Goal: Task Accomplishment & Management: Complete application form

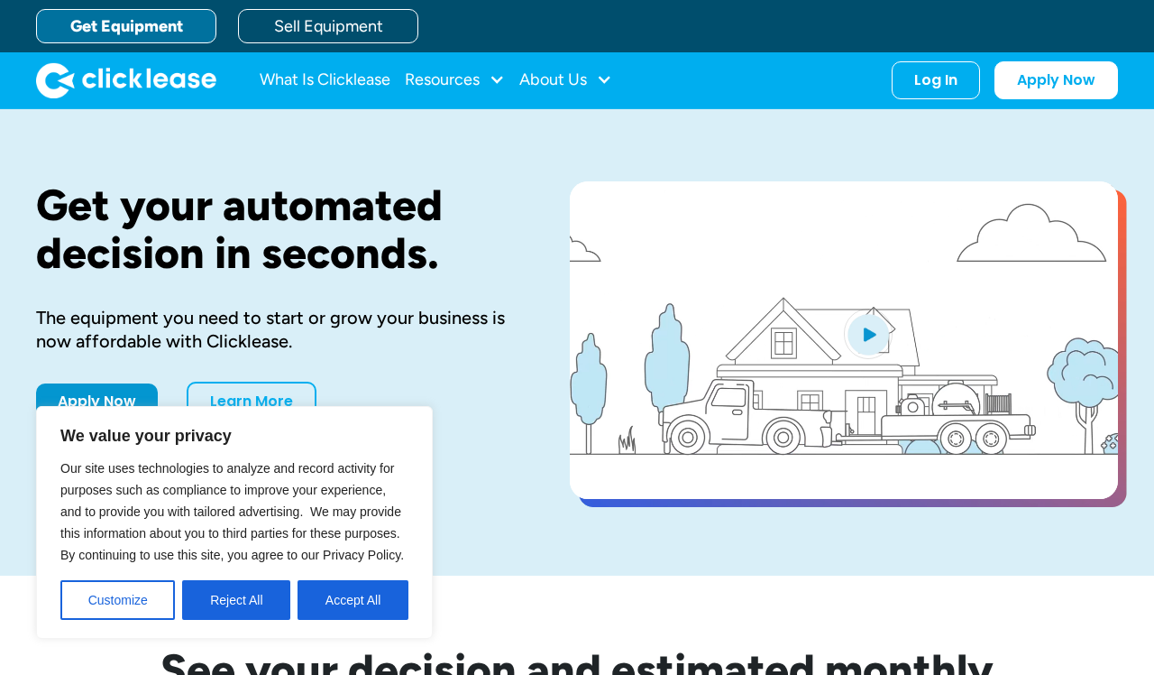
click at [133, 27] on link "Get Equipment" at bounding box center [126, 26] width 180 height 34
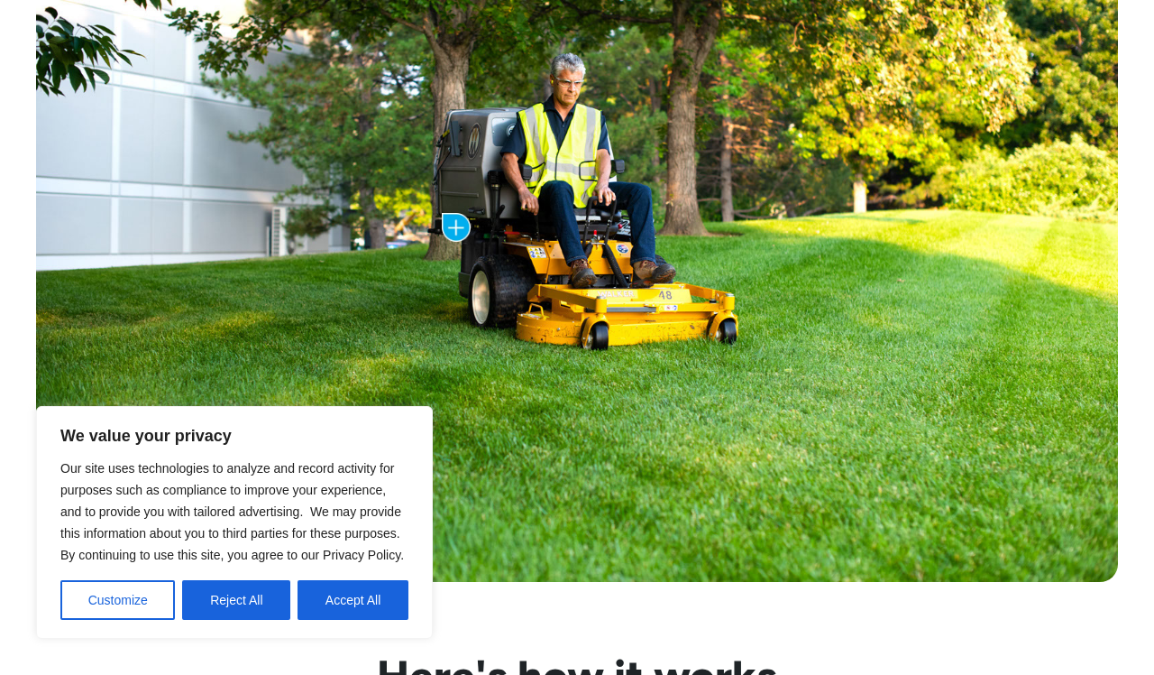
scroll to position [1022, 0]
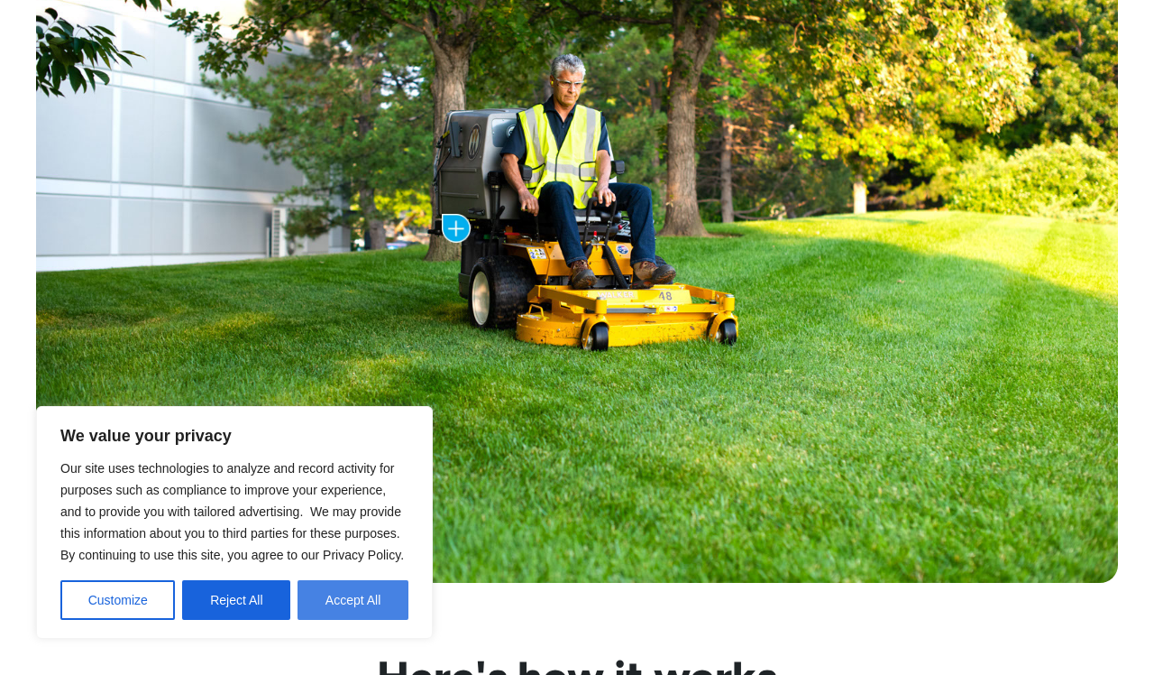
click at [365, 619] on button "Accept All" at bounding box center [353, 600] width 111 height 40
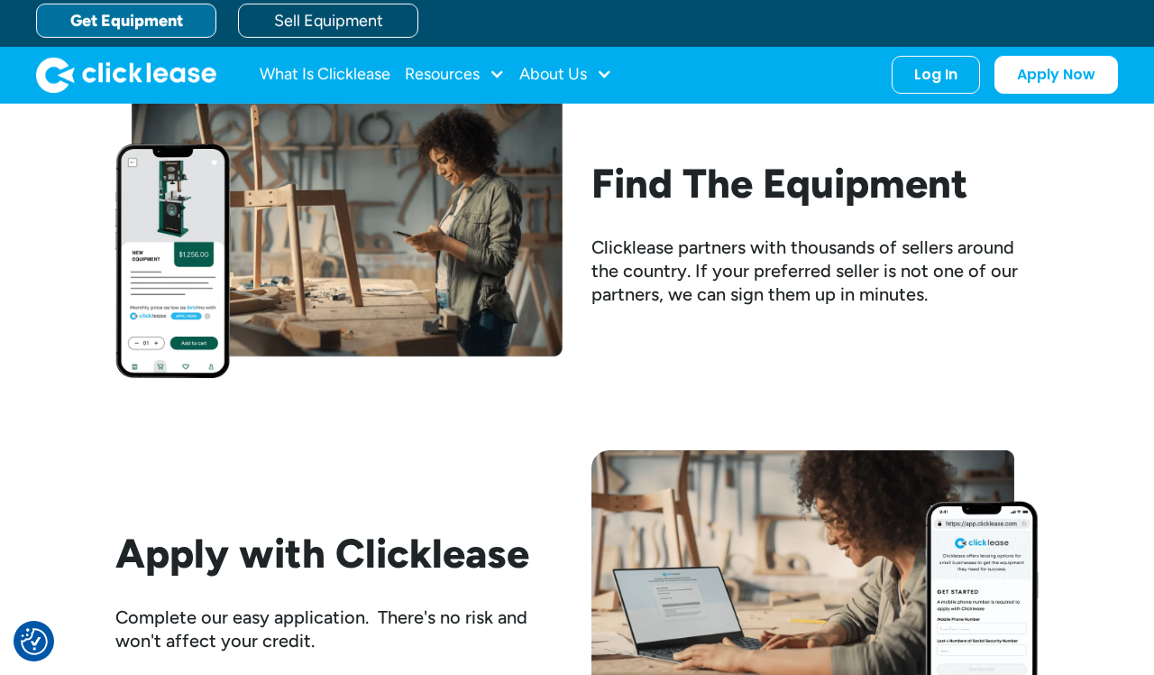
scroll to position [1680, 0]
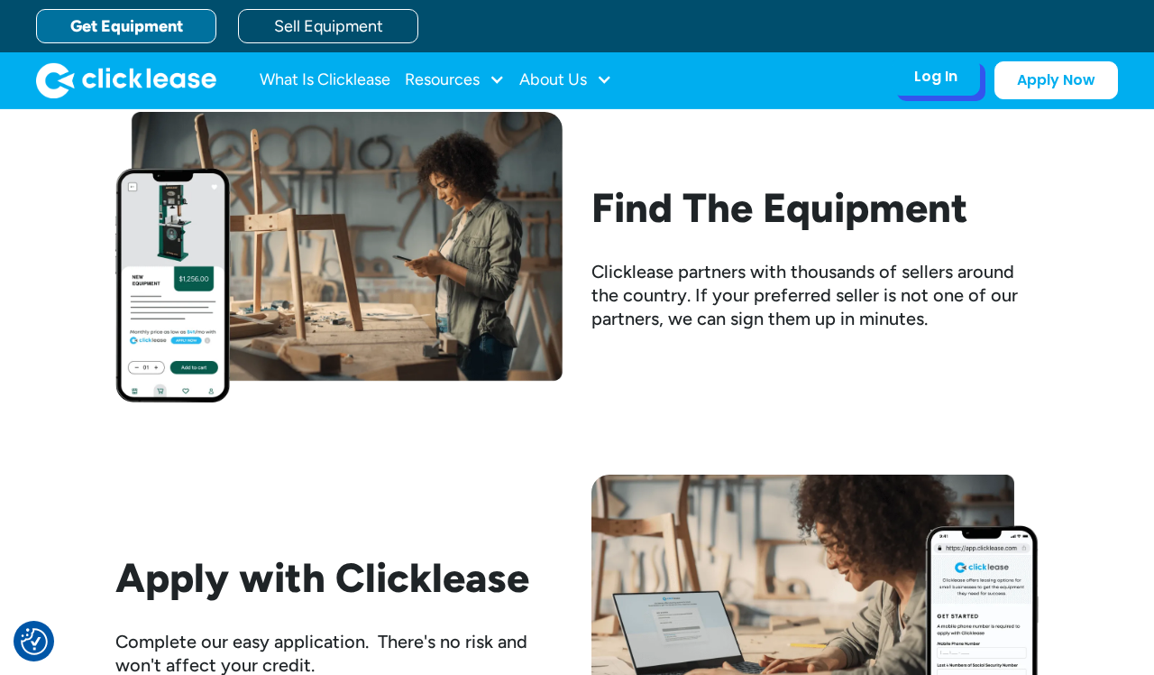
click at [924, 71] on div "Log In" at bounding box center [936, 77] width 43 height 18
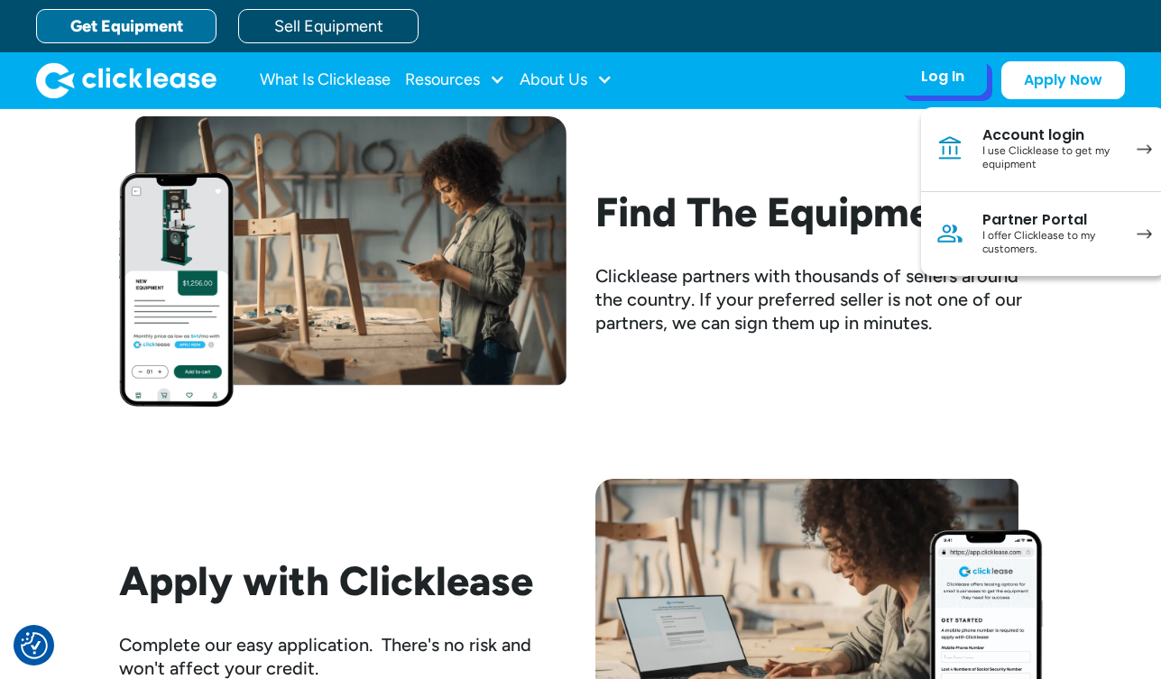
click at [1017, 168] on div "I use Clicklease to get my equipment" at bounding box center [1050, 158] width 136 height 28
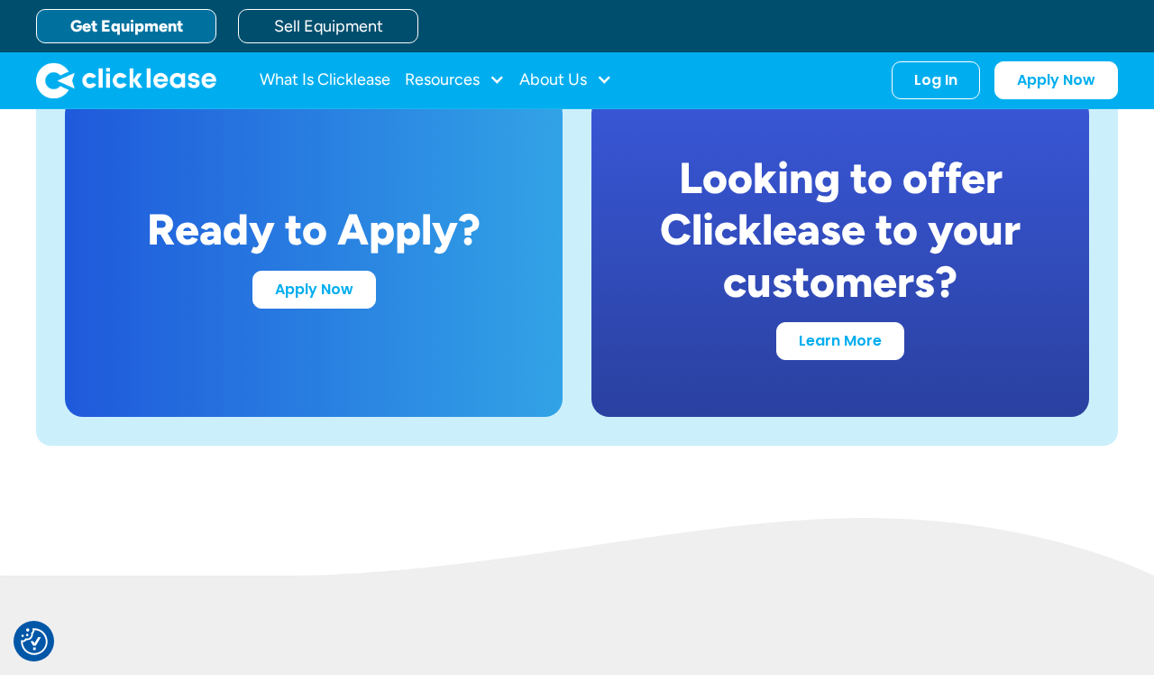
scroll to position [3413, 0]
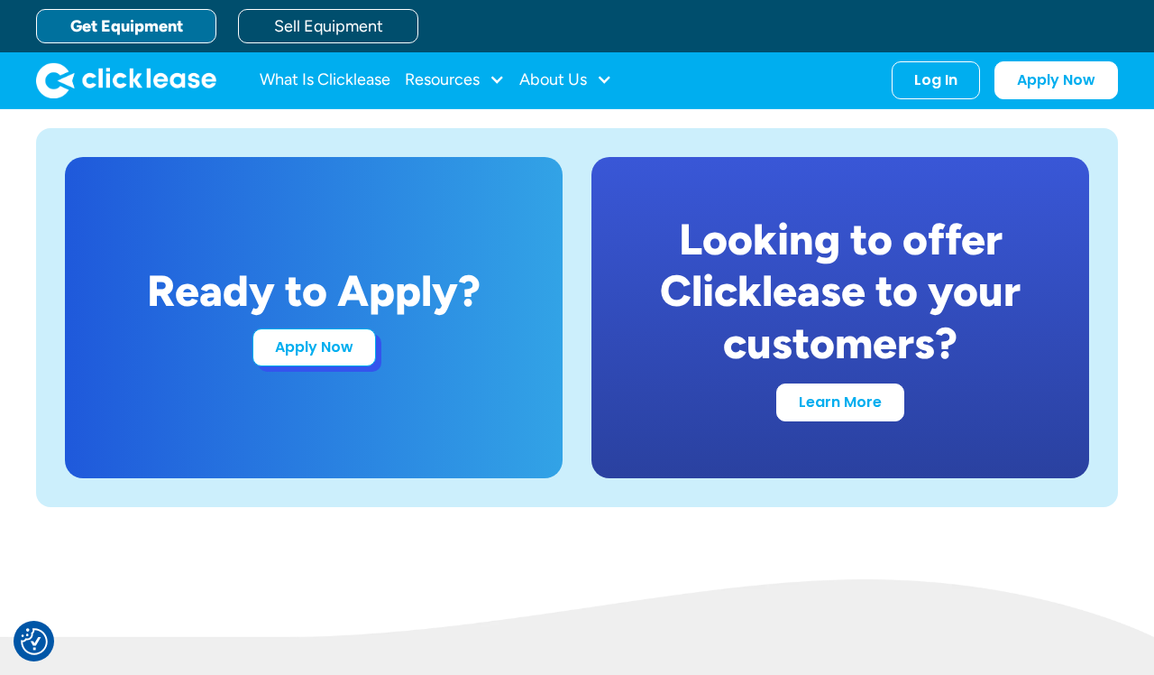
click at [353, 357] on link "Apply Now" at bounding box center [315, 347] width 124 height 38
